Goal: Information Seeking & Learning: Learn about a topic

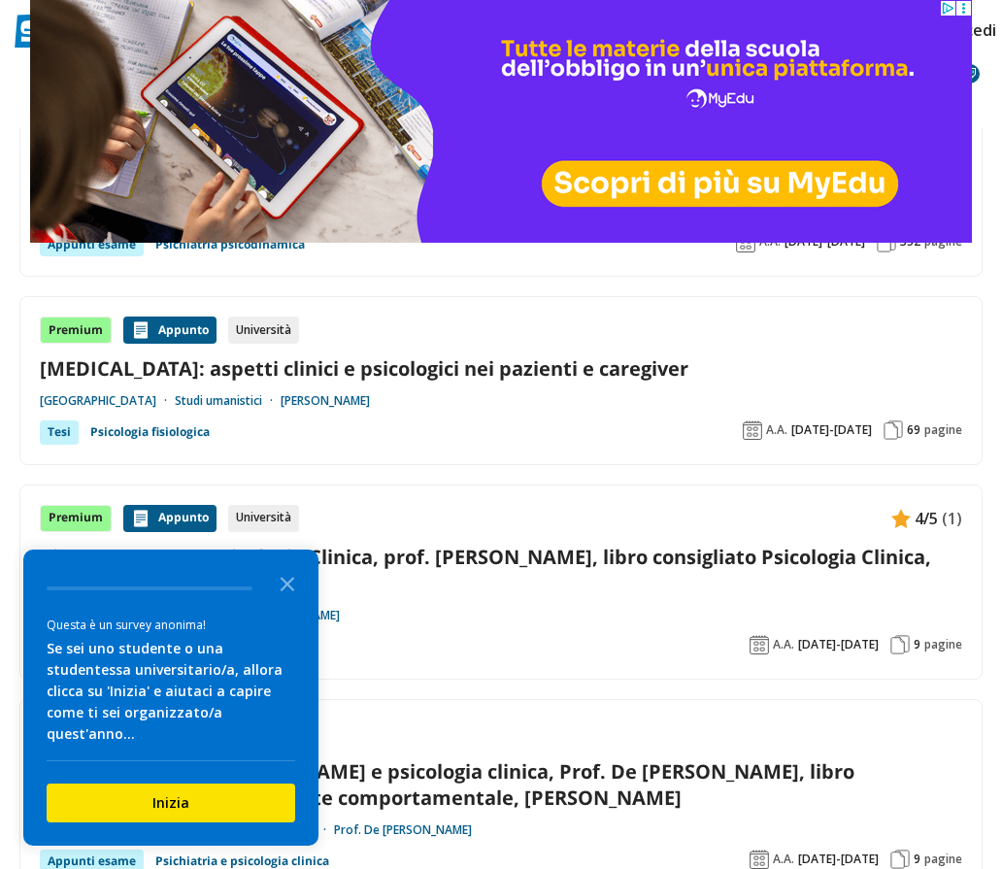
scroll to position [965, 0]
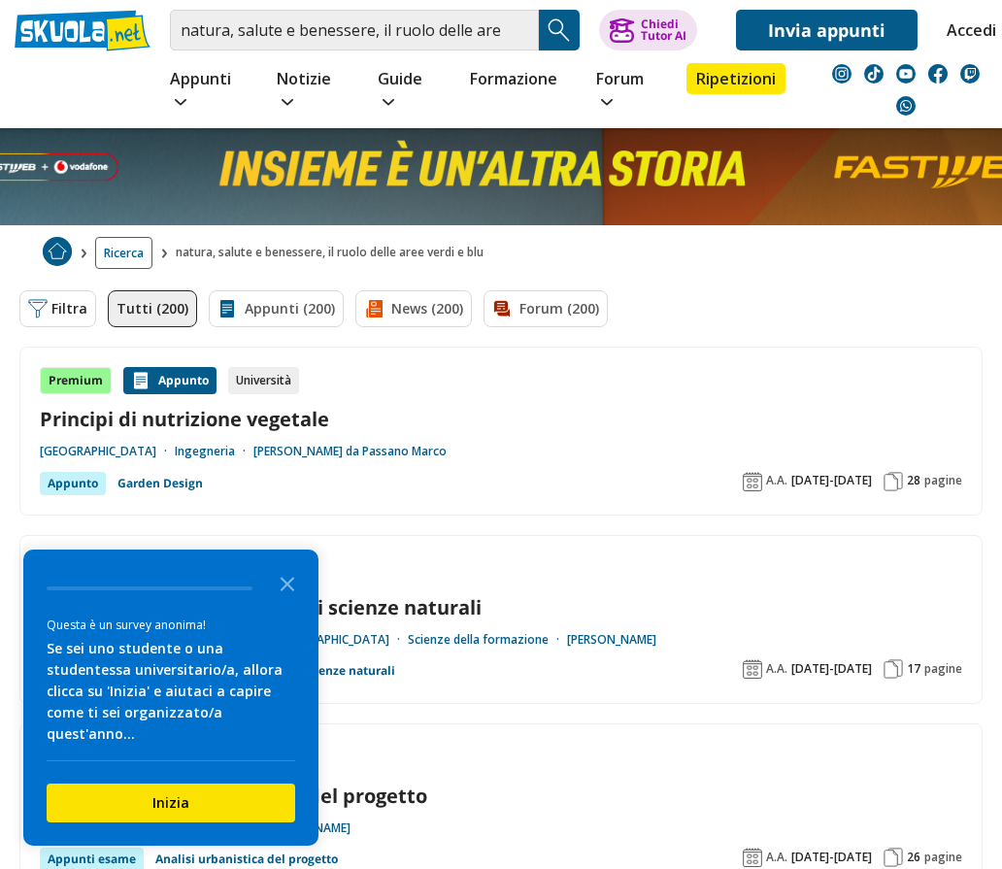
click at [553, 28] on img "Search Button" at bounding box center [559, 30] width 29 height 29
click at [282, 602] on icon "Close the survey" at bounding box center [287, 582] width 39 height 39
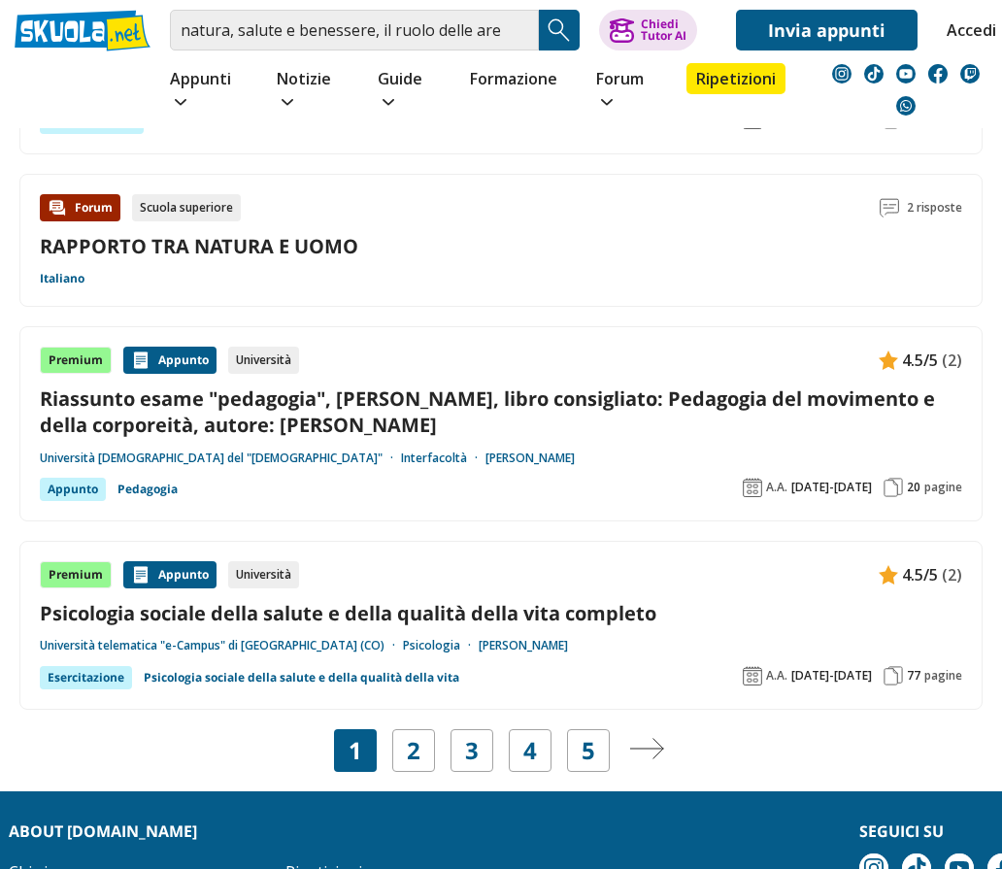
scroll to position [3199, 0]
